Goal: Task Accomplishment & Management: Manage account settings

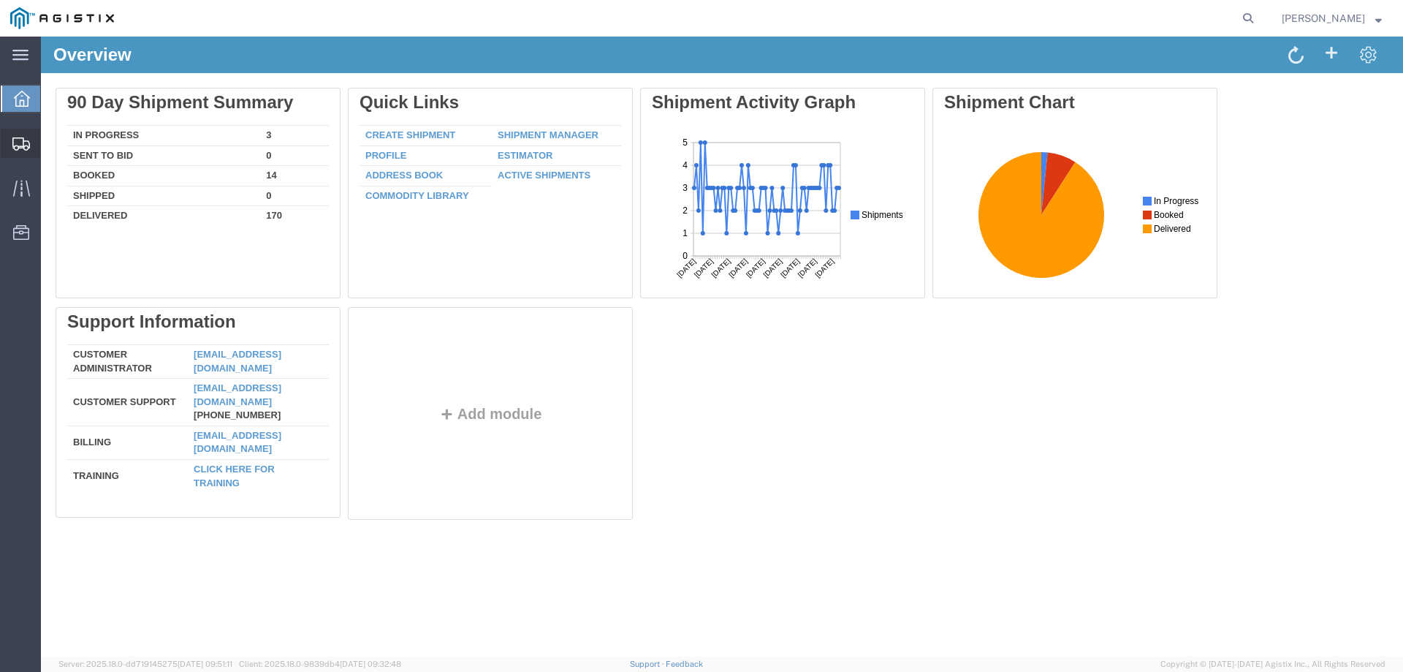
click at [0, 0] on span "Create Shipment" at bounding box center [0, 0] width 0 height 0
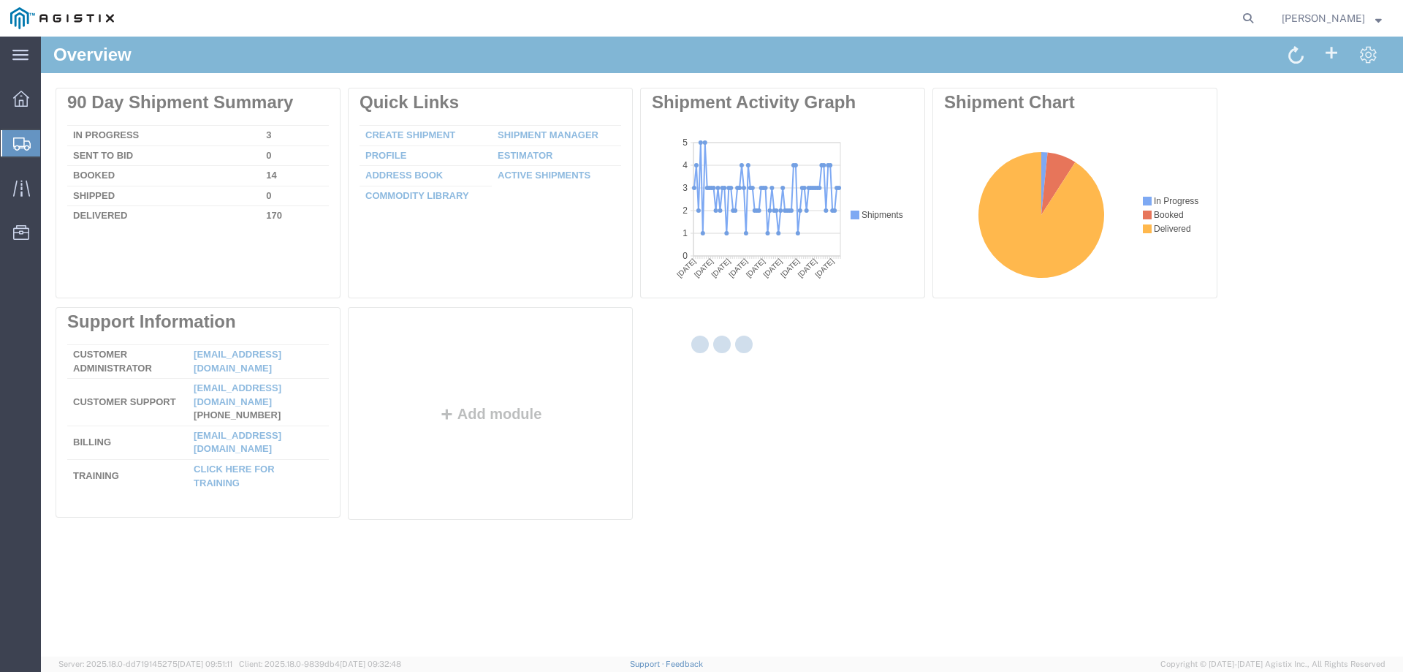
click at [107, 173] on div at bounding box center [722, 347] width 1363 height 620
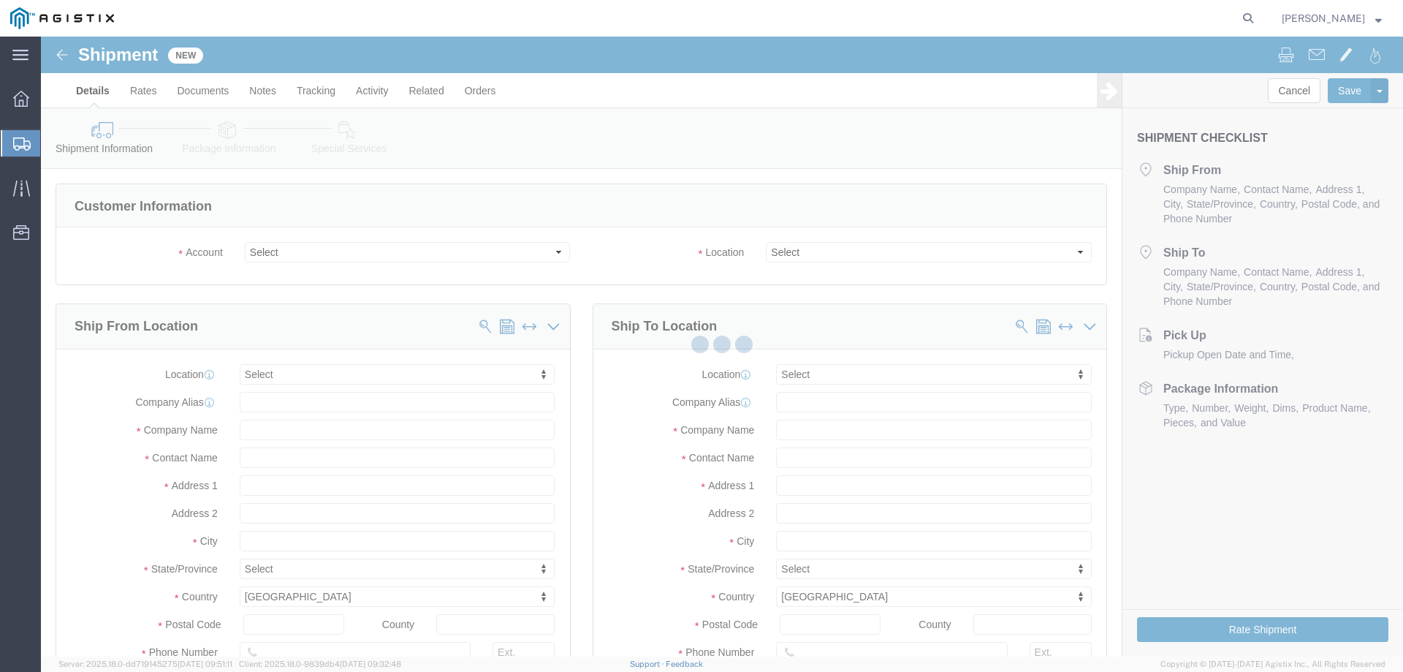
click at [137, 167] on div "main_menu Created with Sketch. Collapse Menu Overview Shipments Shipment Manage…" at bounding box center [701, 354] width 1403 height 635
select select
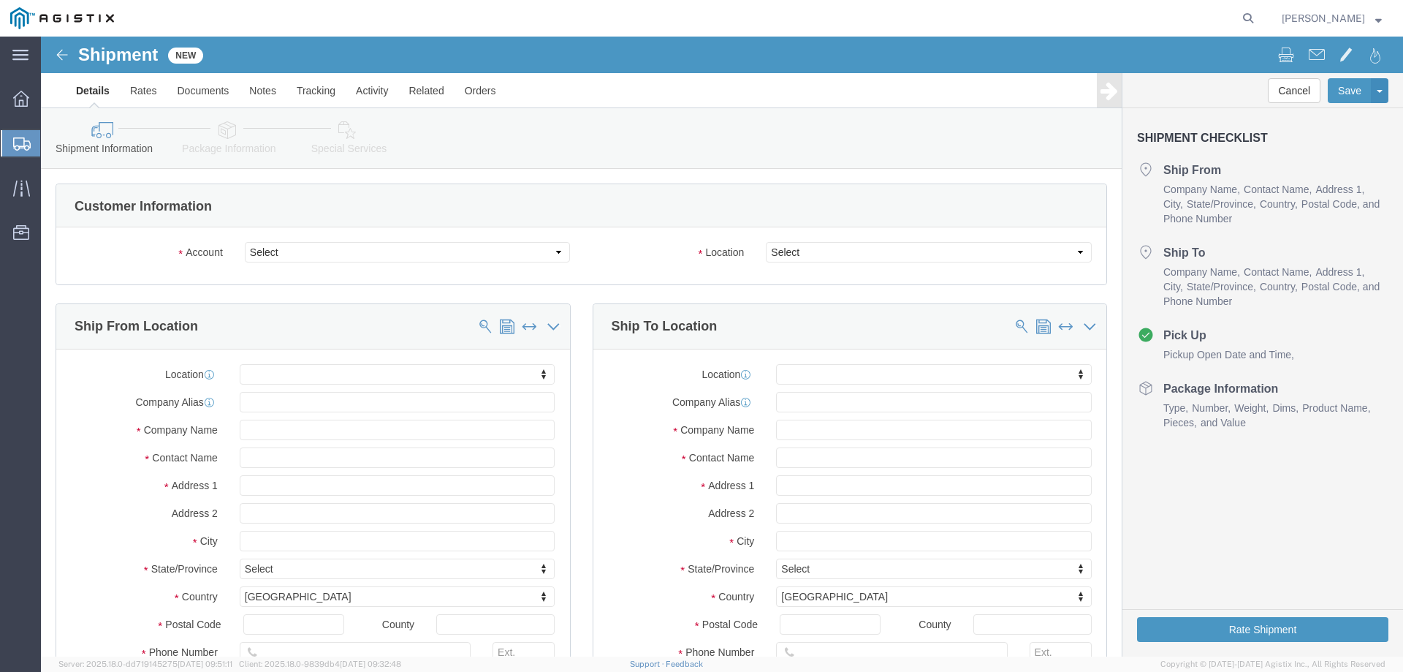
click at [0, 0] on span "Shipment Manager" at bounding box center [0, 0] width 0 height 0
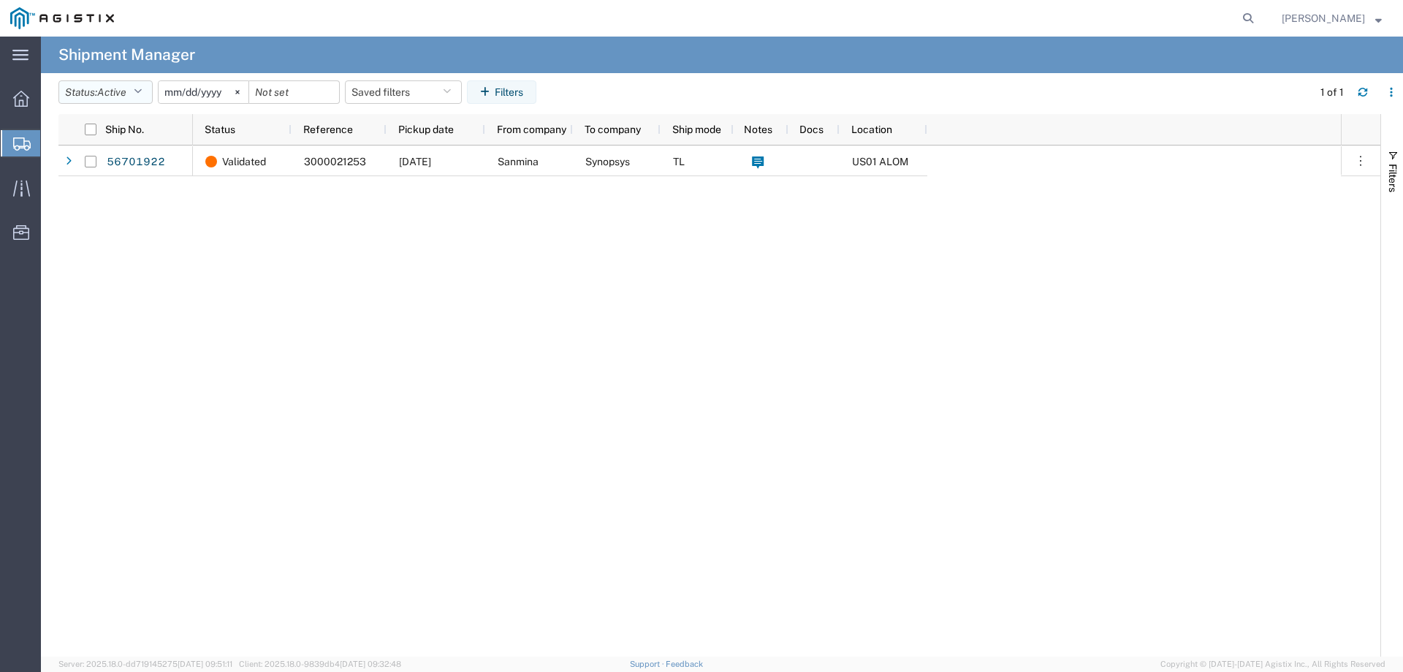
click at [139, 83] on button "Status: Active" at bounding box center [105, 91] width 94 height 23
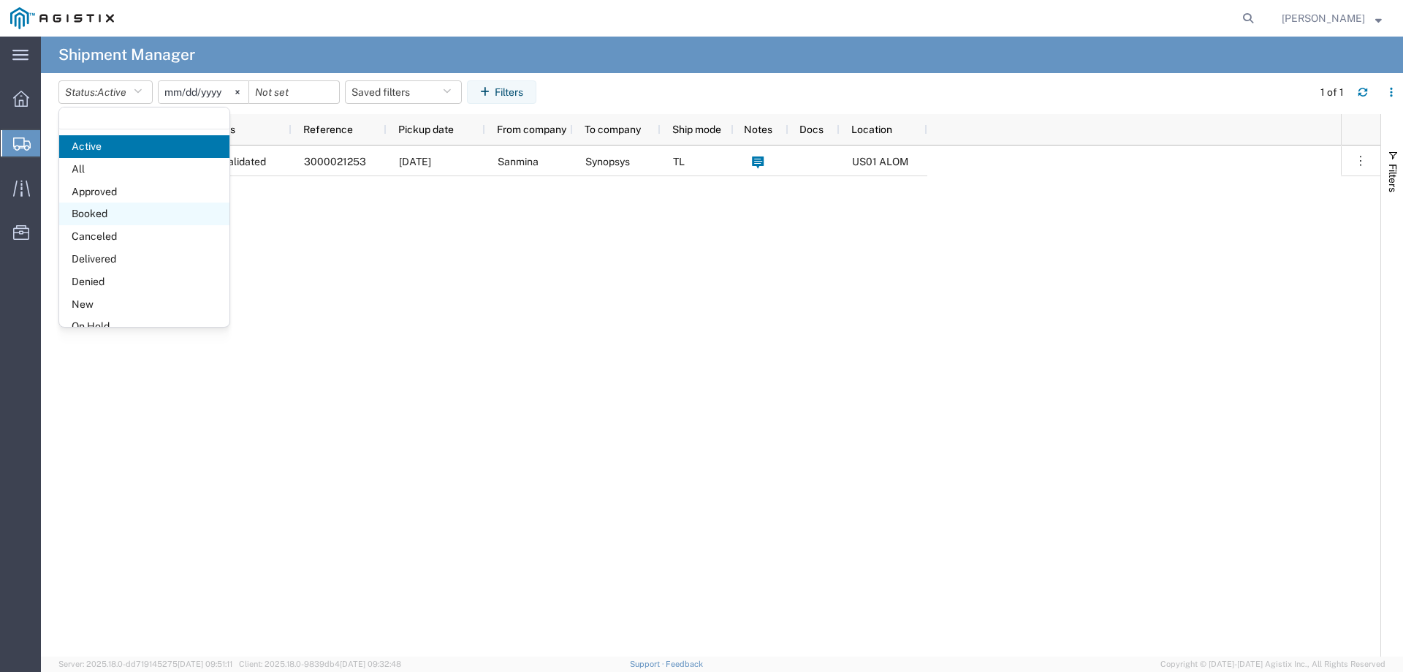
click at [128, 211] on span "Booked" at bounding box center [144, 213] width 170 height 23
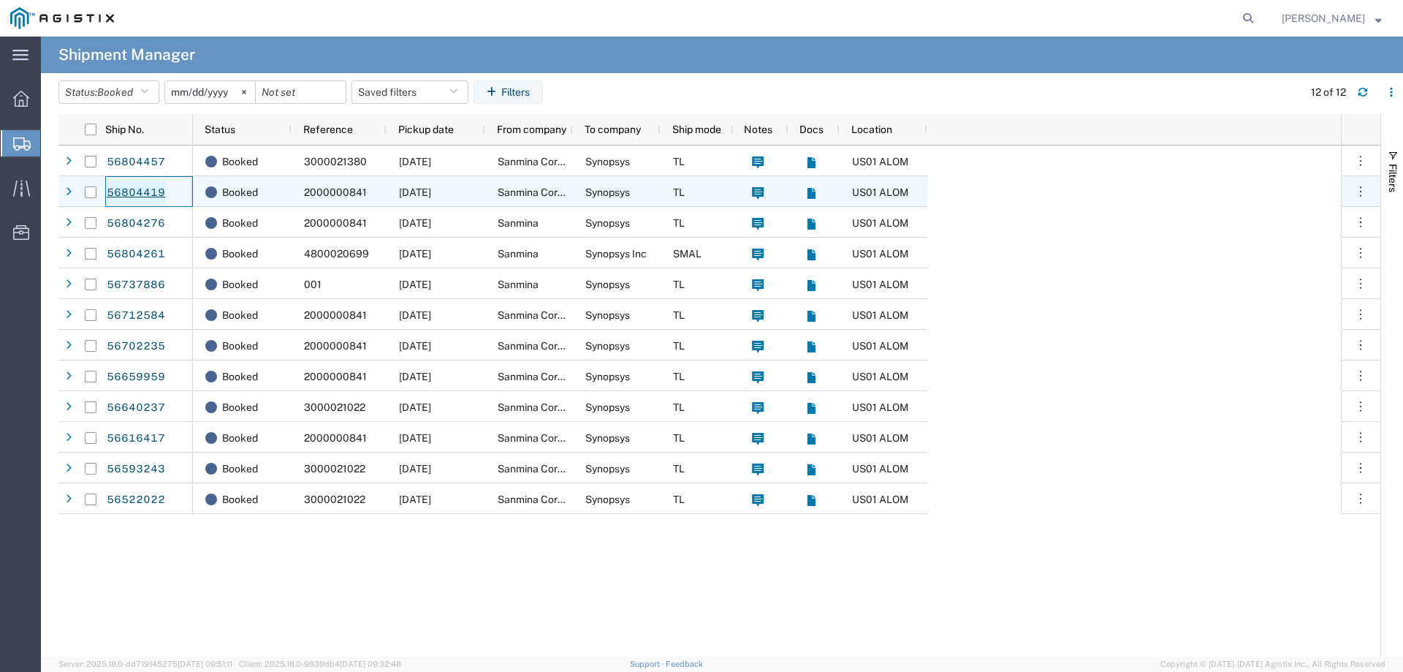
click at [142, 191] on link "56804419" at bounding box center [136, 192] width 60 height 23
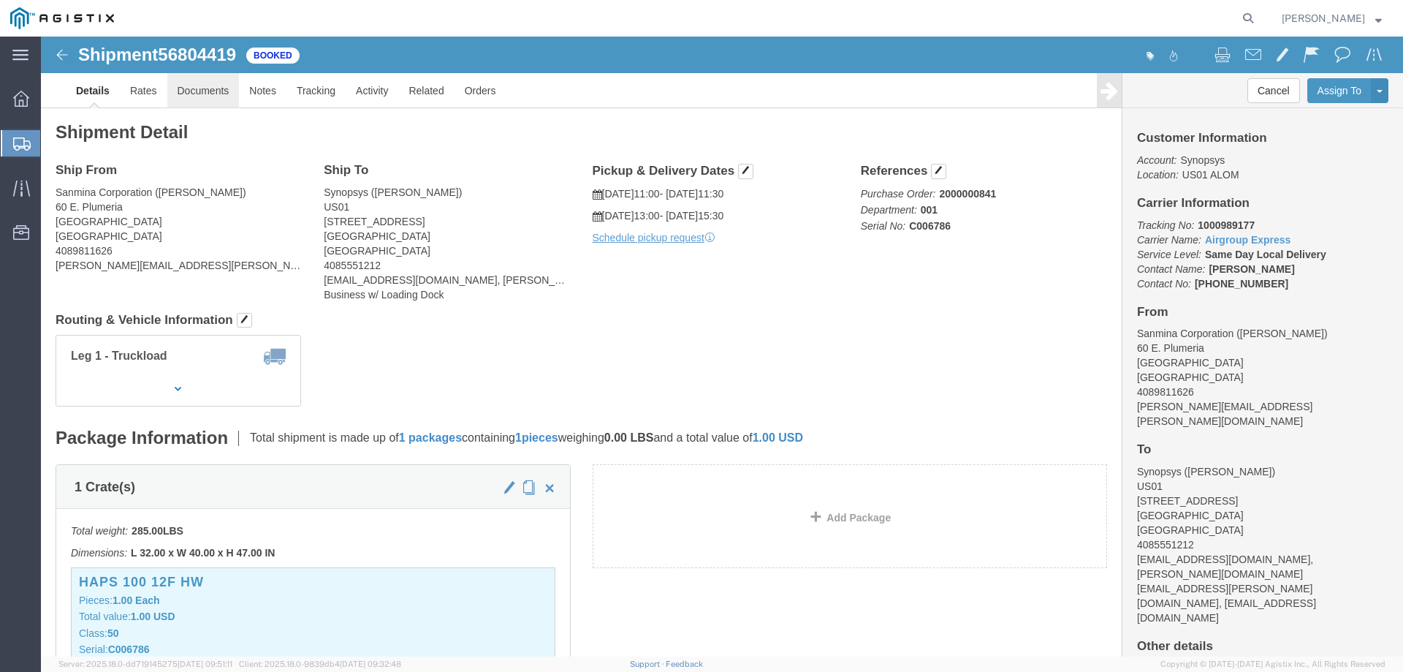
click link "Documents"
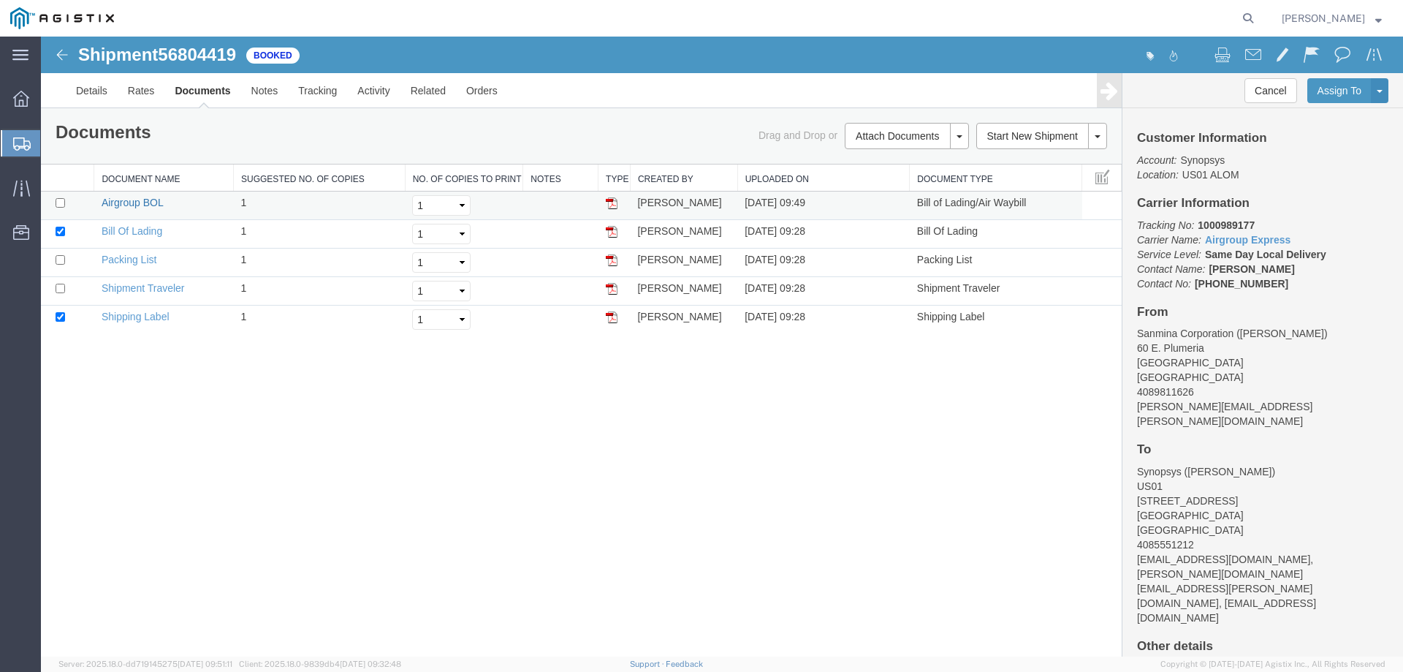
click at [143, 202] on link "Airgroup BOL" at bounding box center [132, 203] width 61 height 12
